Goal: Check status: Check status

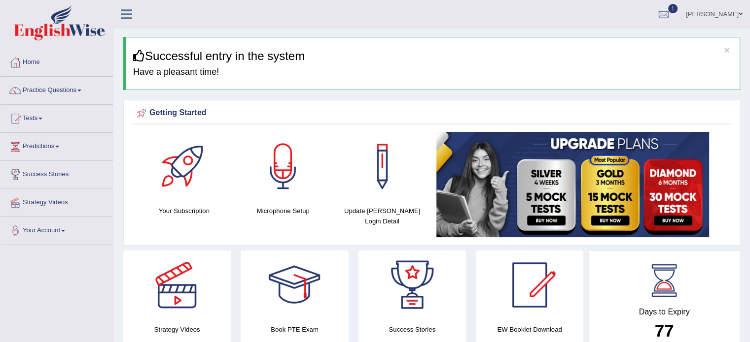
click at [678, 11] on span "1" at bounding box center [673, 8] width 10 height 9
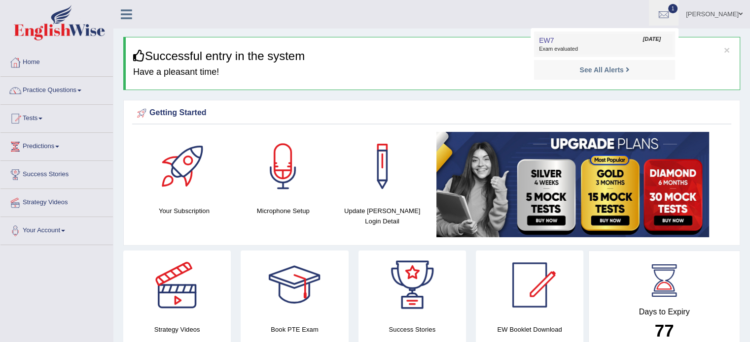
click at [627, 42] on link "EW7 Sep 26, 2025 Exam evaluated" at bounding box center [604, 44] width 136 height 21
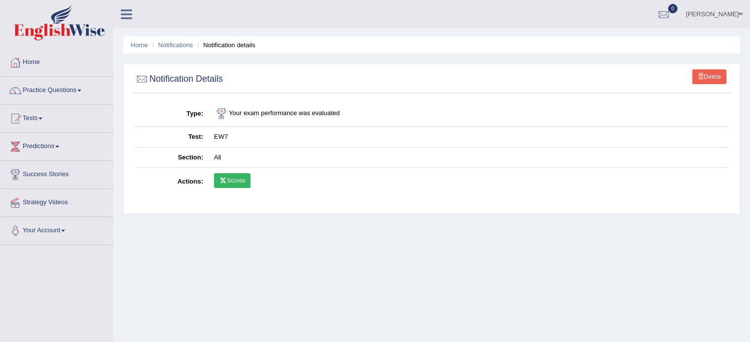
click at [240, 183] on link "Scores" at bounding box center [232, 180] width 36 height 15
click at [229, 182] on link "Scores" at bounding box center [232, 180] width 36 height 15
click at [64, 96] on link "Practice Questions" at bounding box center [56, 89] width 112 height 25
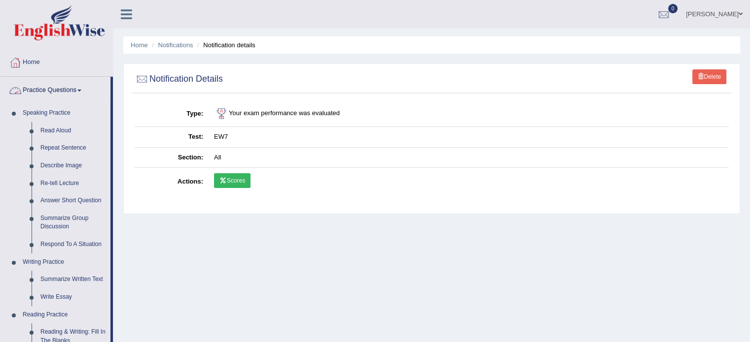
click at [61, 93] on link "Practice Questions" at bounding box center [55, 89] width 110 height 25
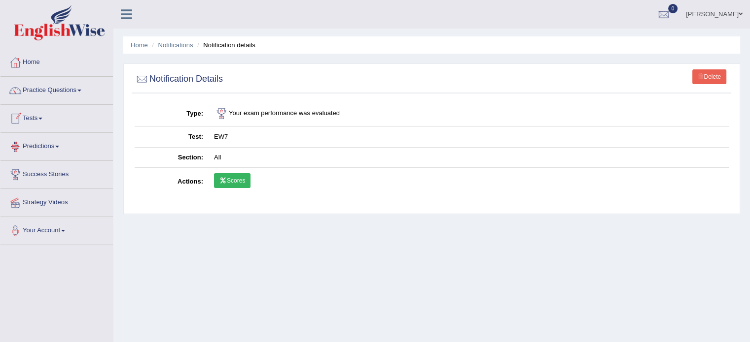
click at [47, 122] on link "Tests" at bounding box center [56, 117] width 112 height 25
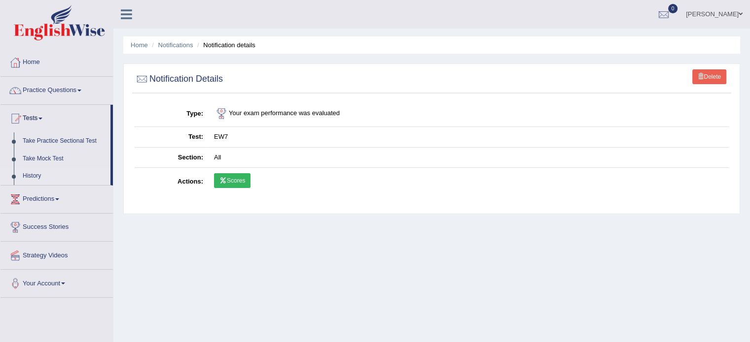
click at [34, 179] on link "History" at bounding box center [64, 177] width 92 height 18
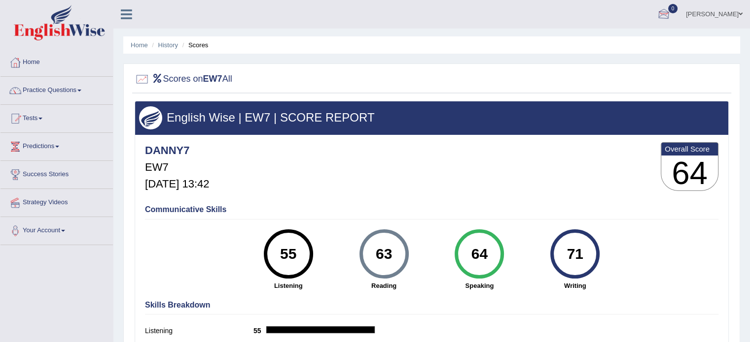
click at [671, 12] on div at bounding box center [663, 14] width 15 height 15
click at [198, 151] on h4 "DANNY7" at bounding box center [177, 151] width 64 height 12
click at [46, 92] on link "Practice Questions" at bounding box center [56, 89] width 112 height 25
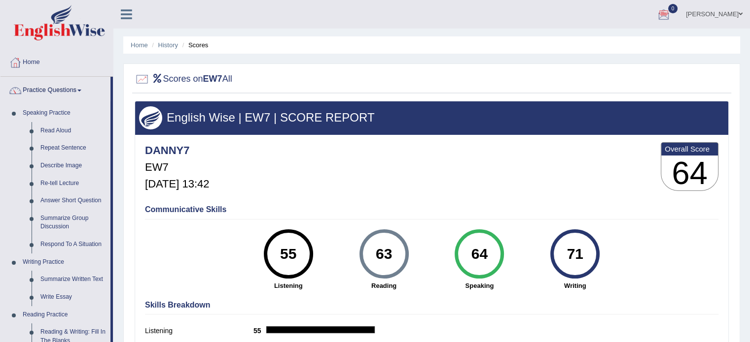
click at [46, 92] on link "Practice Questions" at bounding box center [55, 89] width 110 height 25
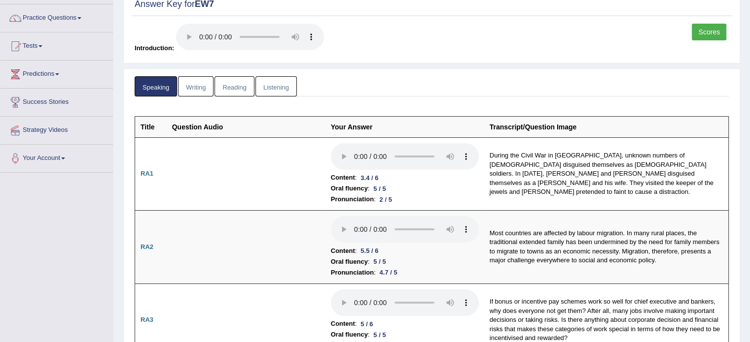
scroll to position [68, 0]
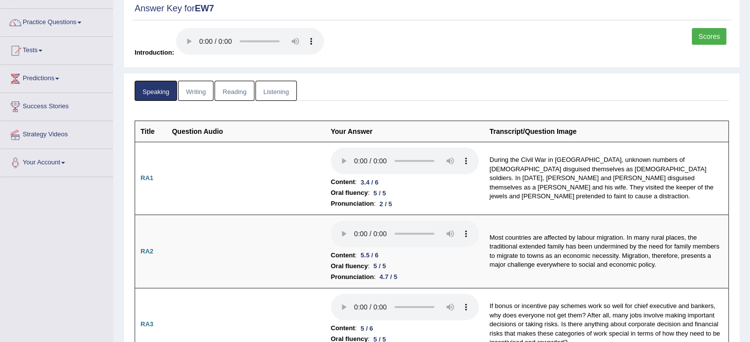
click at [749, 34] on html "Toggle navigation Home Practice Questions Speaking Practice Read Aloud Repeat S…" at bounding box center [375, 103] width 750 height 342
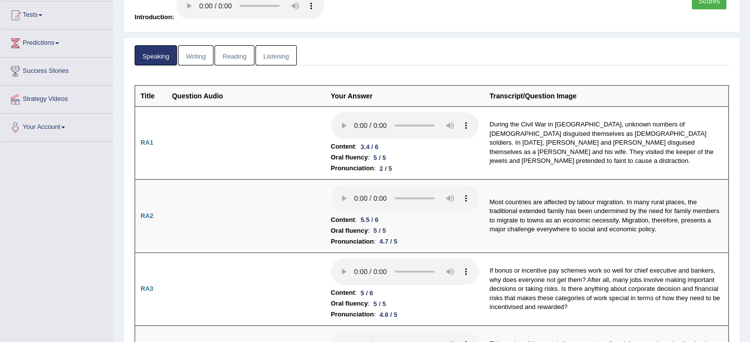
scroll to position [62, 0]
